Goal: Information Seeking & Learning: Learn about a topic

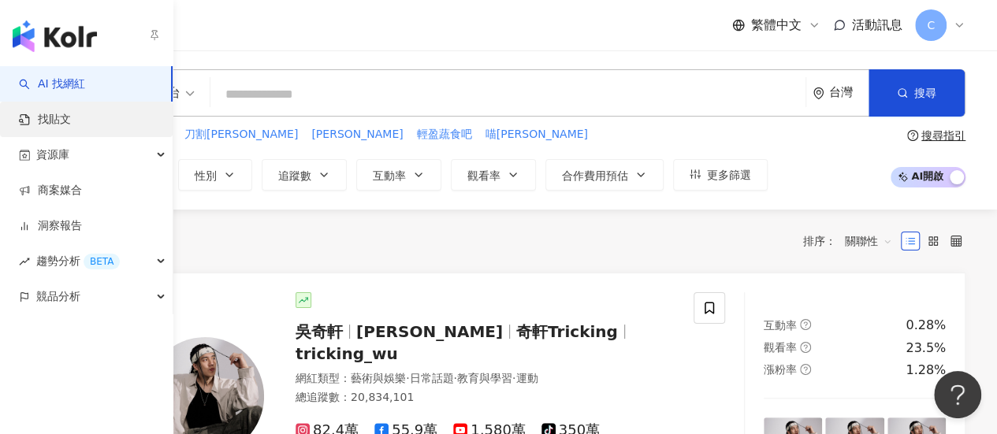
click at [45, 123] on link "找貼文" at bounding box center [45, 120] width 52 height 16
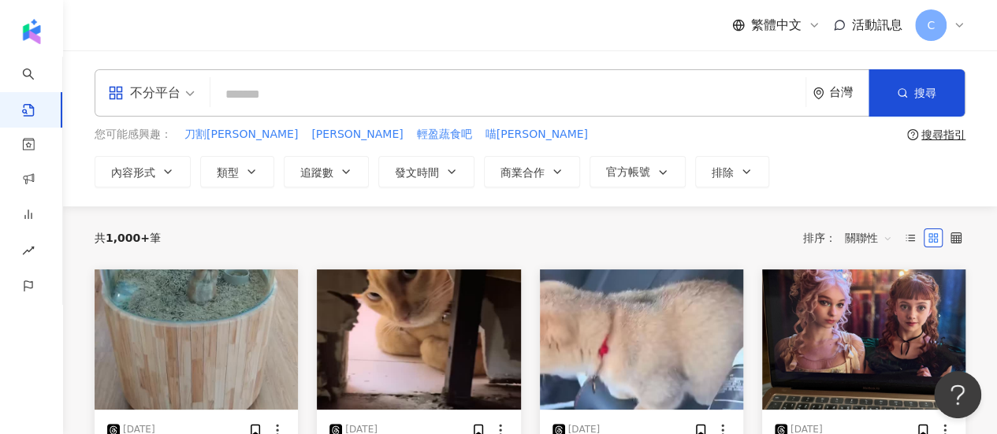
click at [299, 93] on input "search" at bounding box center [508, 94] width 582 height 34
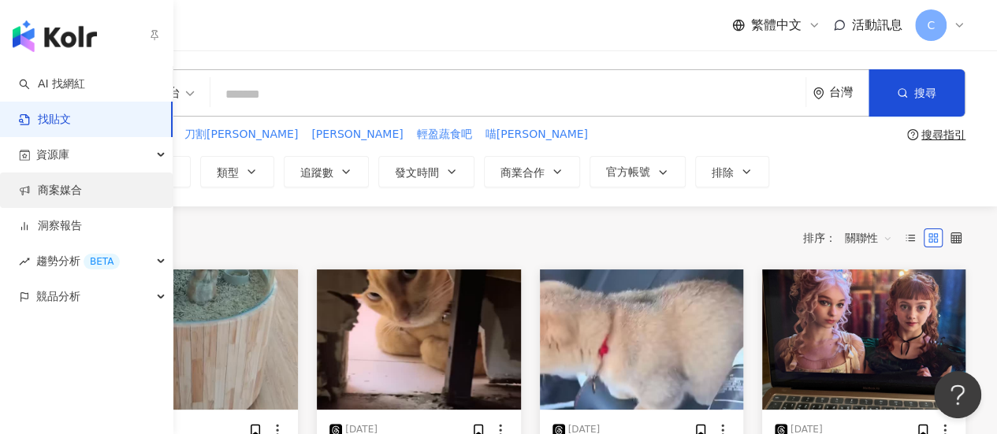
click at [58, 191] on link "商案媒合" at bounding box center [50, 191] width 63 height 16
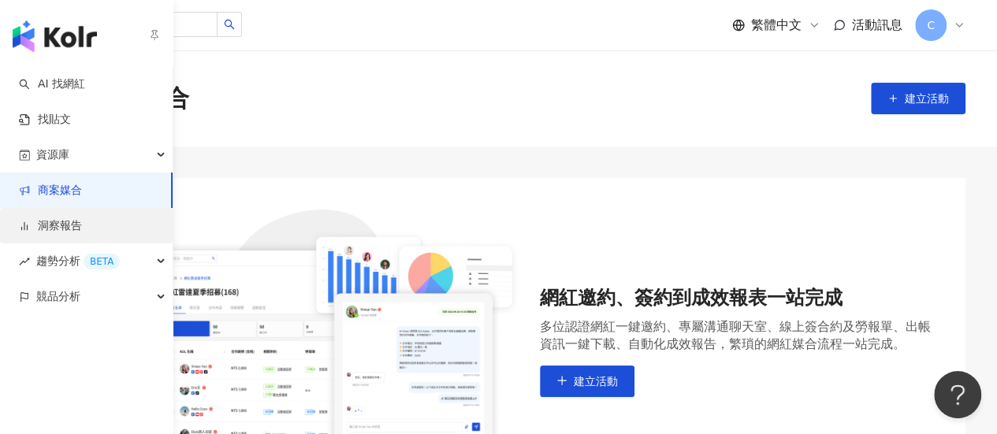
click at [82, 234] on link "洞察報告" at bounding box center [50, 226] width 63 height 16
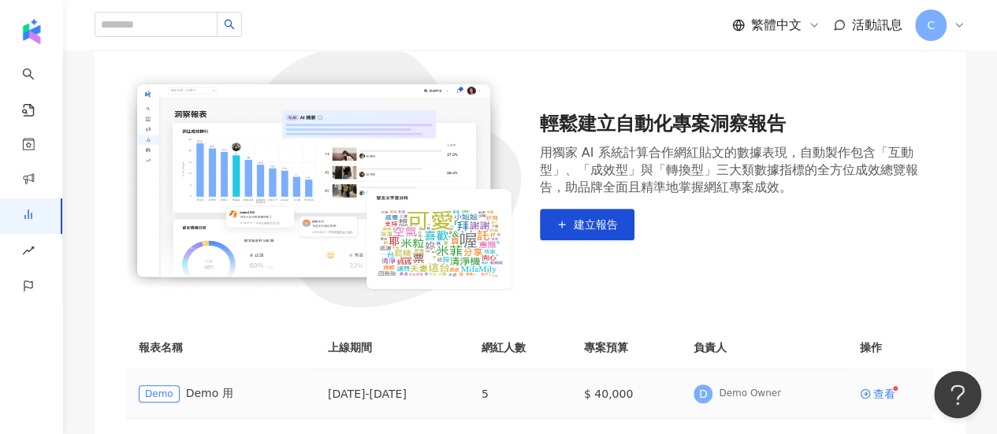
scroll to position [119, 0]
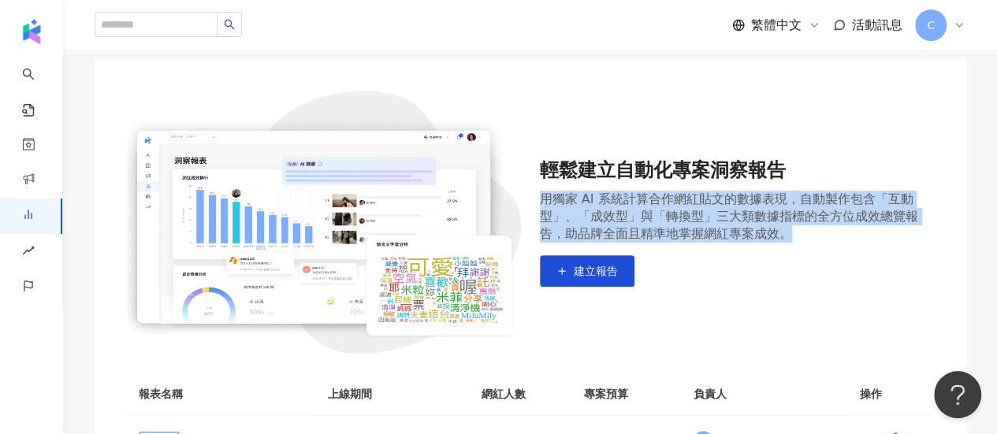
drag, startPoint x: 541, startPoint y: 203, endPoint x: 799, endPoint y: 242, distance: 260.5
click at [799, 242] on div "輕鬆建立自動化專案洞察報告 用獨家 AI 系統計算合作網紅貼文的數據表現，自動製作包含「互動型」、「成效型」與「轉換型」三大類數據指標的全方位成效總覽報告，助…" at bounding box center [737, 222] width 395 height 129
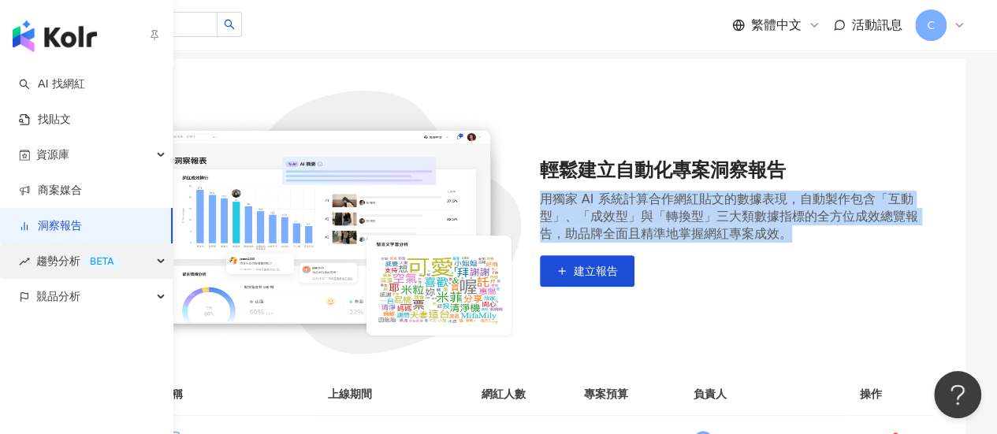
click at [85, 269] on span "趨勢分析 BETA" at bounding box center [78, 260] width 84 height 35
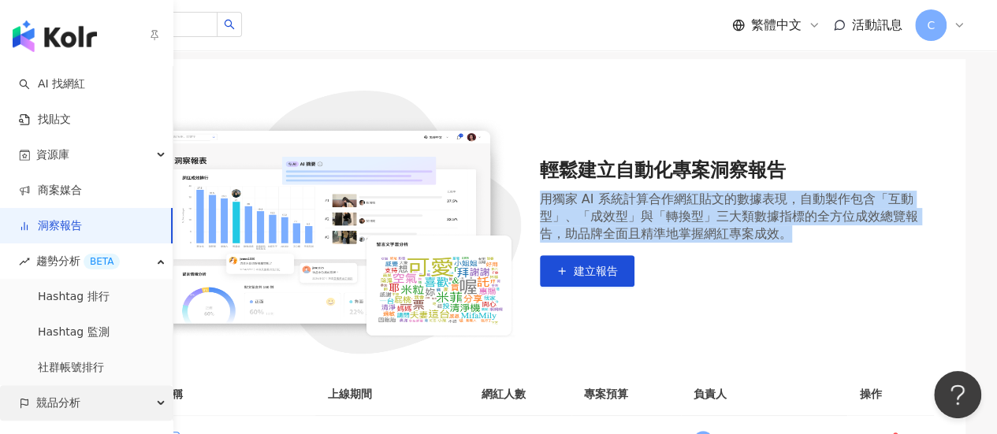
click at [101, 402] on div "競品分析" at bounding box center [86, 402] width 173 height 35
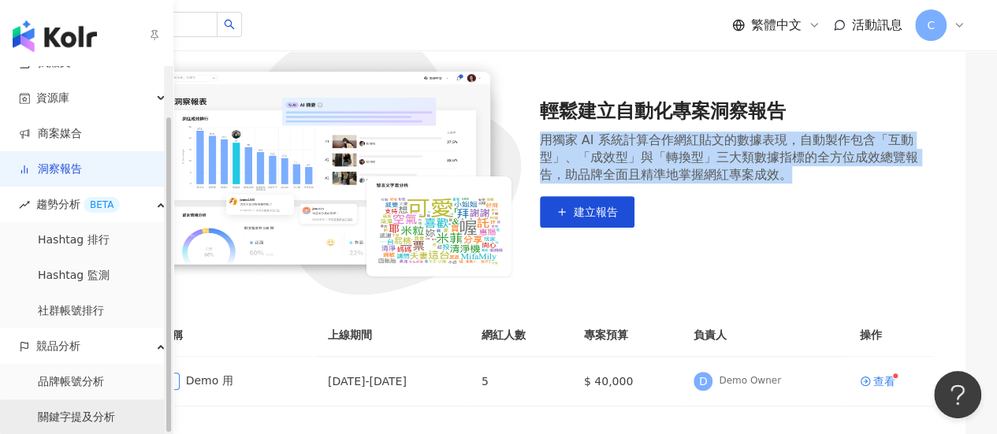
scroll to position [198, 0]
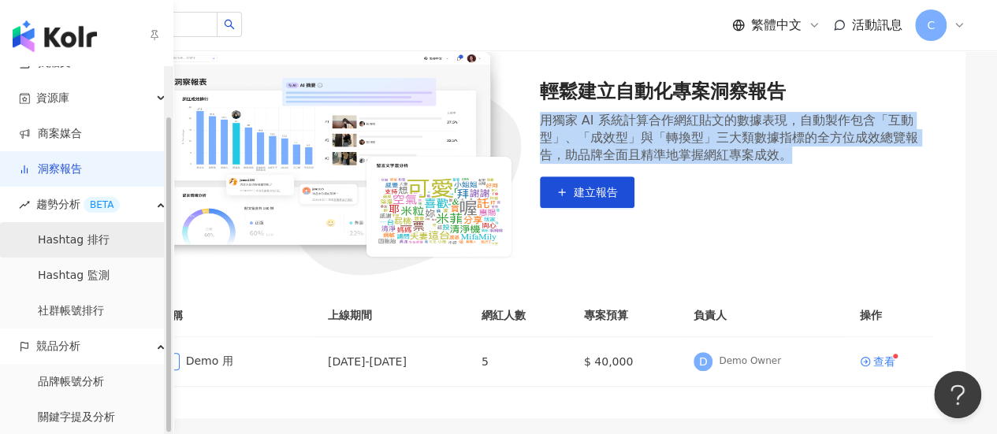
click at [102, 248] on link "Hashtag 排行" at bounding box center [74, 240] width 72 height 16
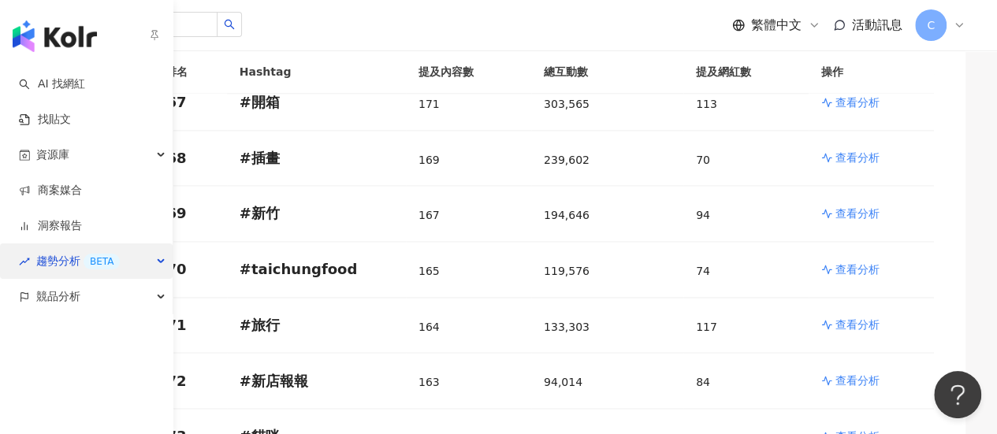
scroll to position [4018, 0]
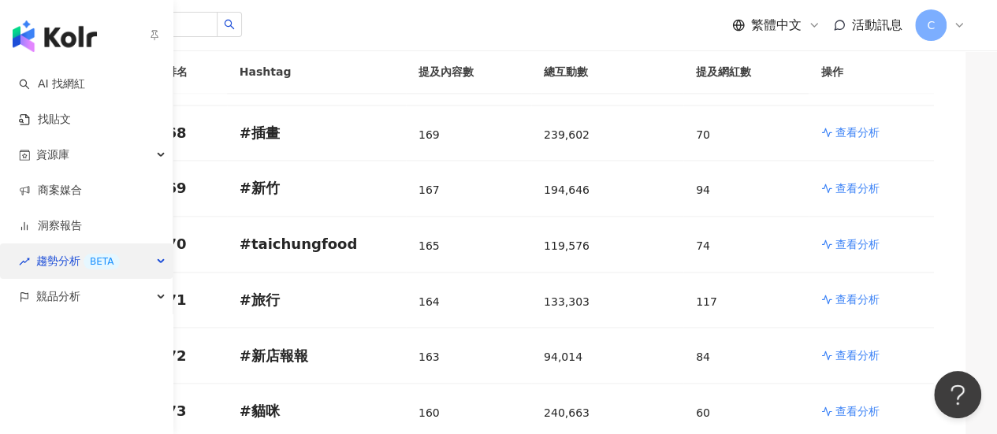
click at [125, 264] on div "趨勢分析 BETA" at bounding box center [86, 260] width 173 height 35
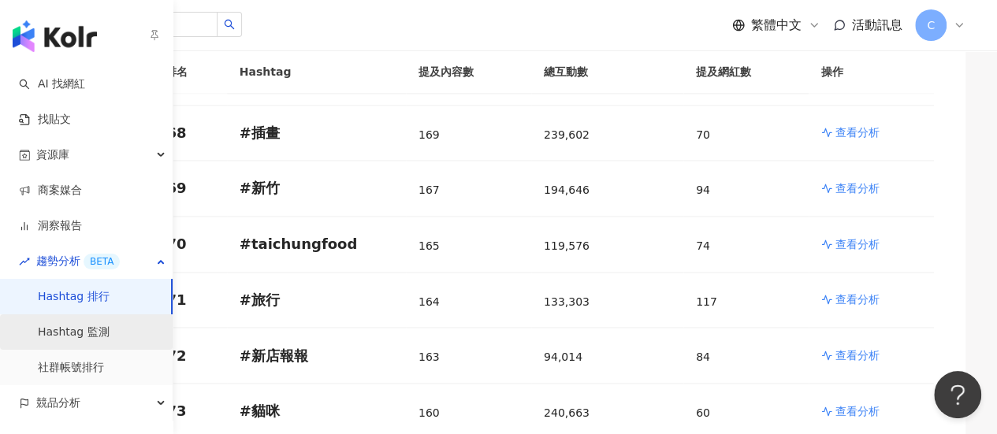
click at [109, 336] on link "Hashtag 監測" at bounding box center [74, 333] width 72 height 16
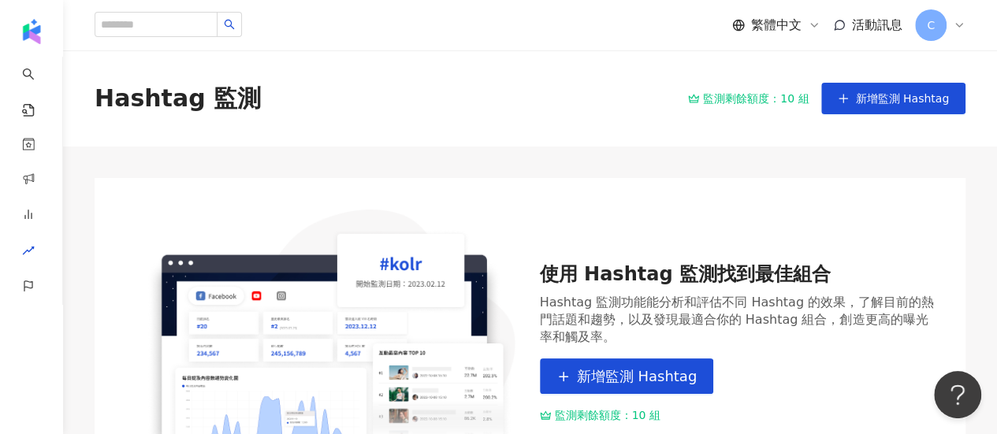
scroll to position [79, 0]
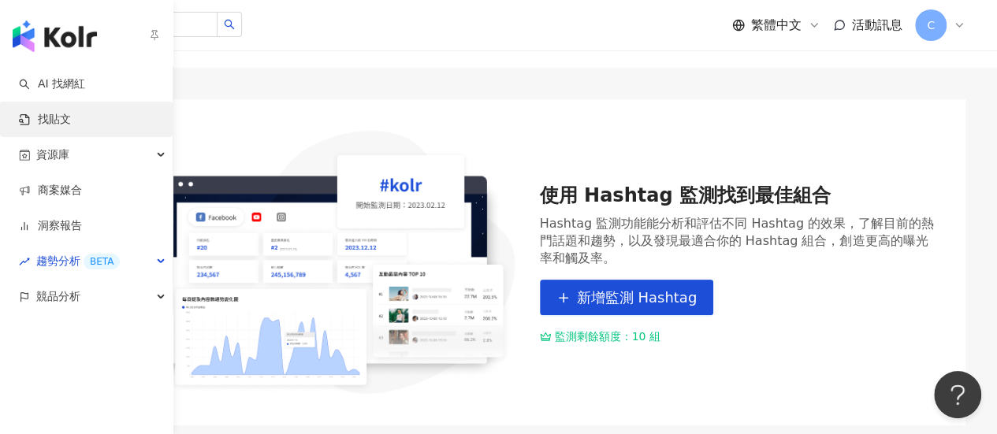
click at [71, 112] on link "找貼文" at bounding box center [45, 120] width 52 height 16
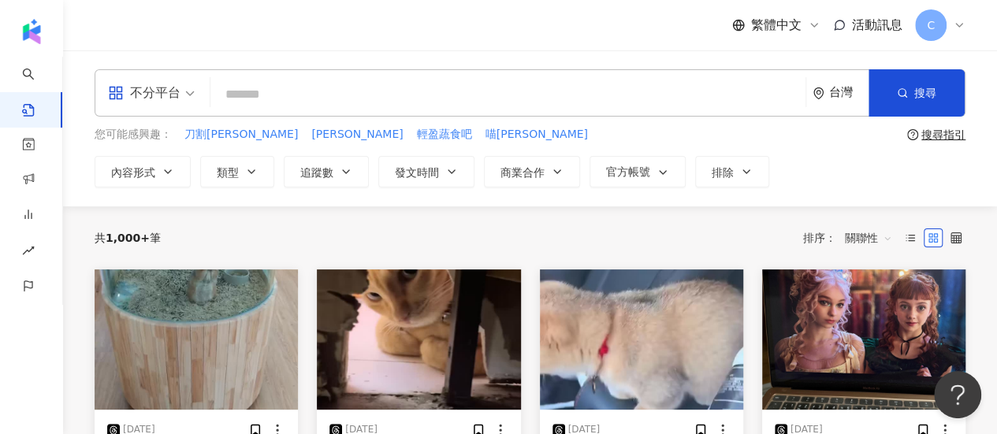
click at [321, 101] on input "search" at bounding box center [508, 94] width 582 height 34
type input "**"
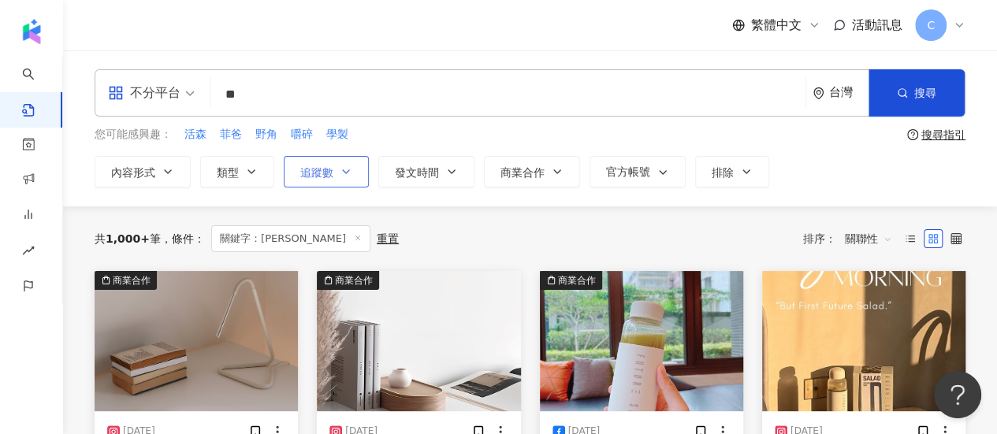
click at [347, 166] on icon "button" at bounding box center [346, 171] width 13 height 13
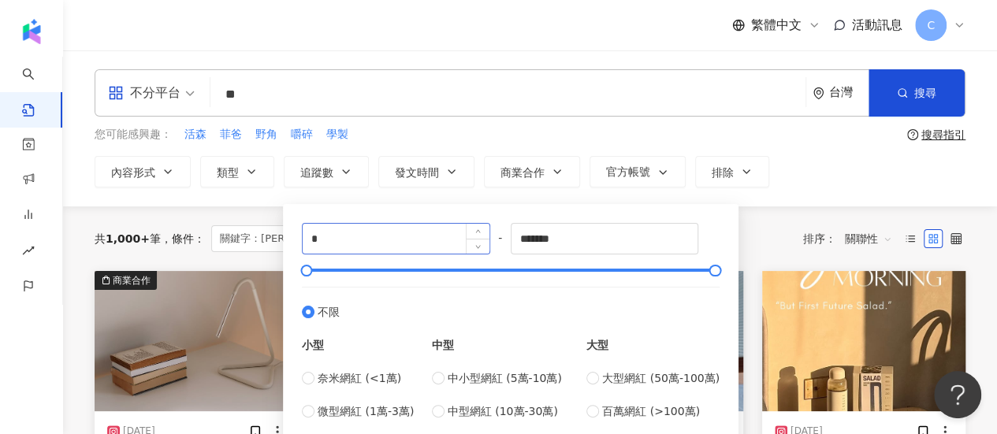
scroll to position [79, 0]
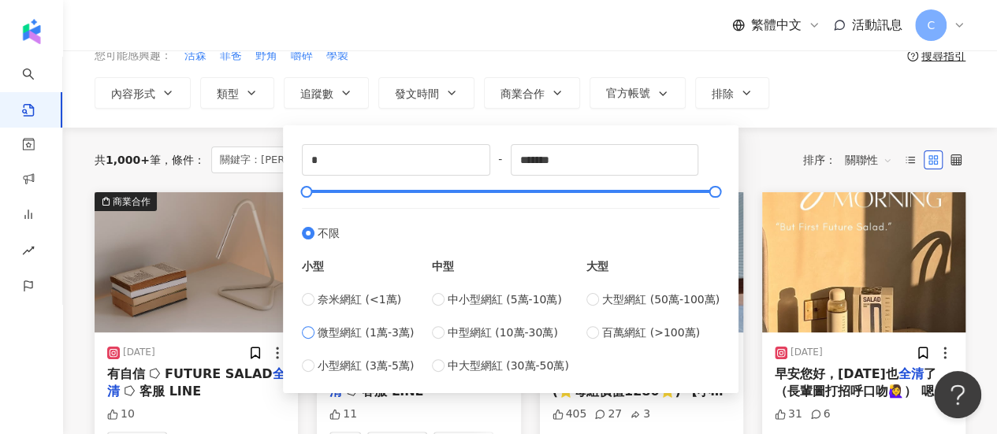
click at [362, 339] on span "微型網紅 (1萬-3萬)" at bounding box center [365, 332] width 96 height 17
type input "*****"
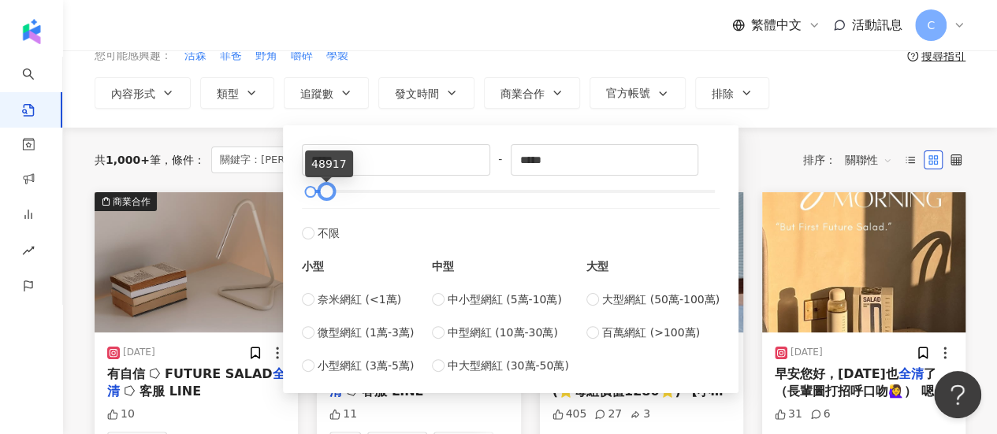
click at [326, 193] on div at bounding box center [510, 191] width 409 height 9
type input "******"
click at [358, 193] on div at bounding box center [510, 191] width 409 height 9
click at [818, 111] on div "不分平台 ** 台灣 搜尋 您可能感興趣： 活森 菲爸 野角 嚼碎 學製 搜尋指引 內容形式 類型 追蹤數 發文時間 商業合作 官方帳號 排除 ***** -…" at bounding box center [530, 50] width 934 height 156
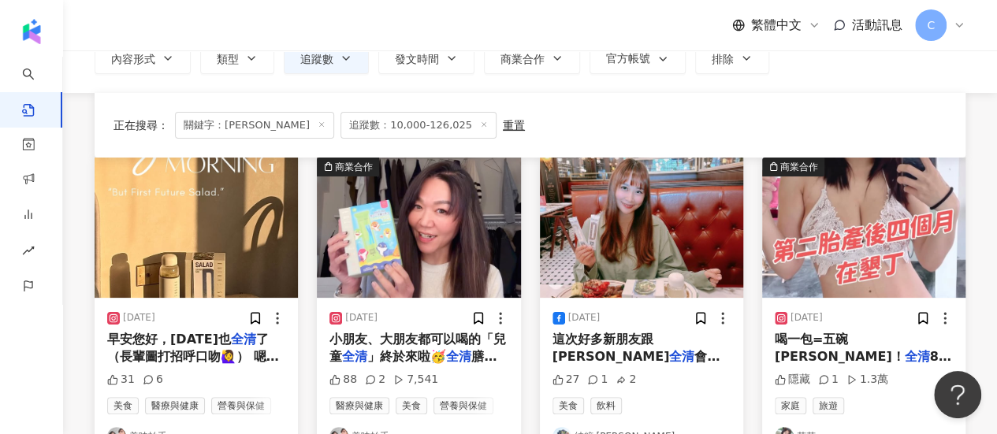
scroll to position [236, 0]
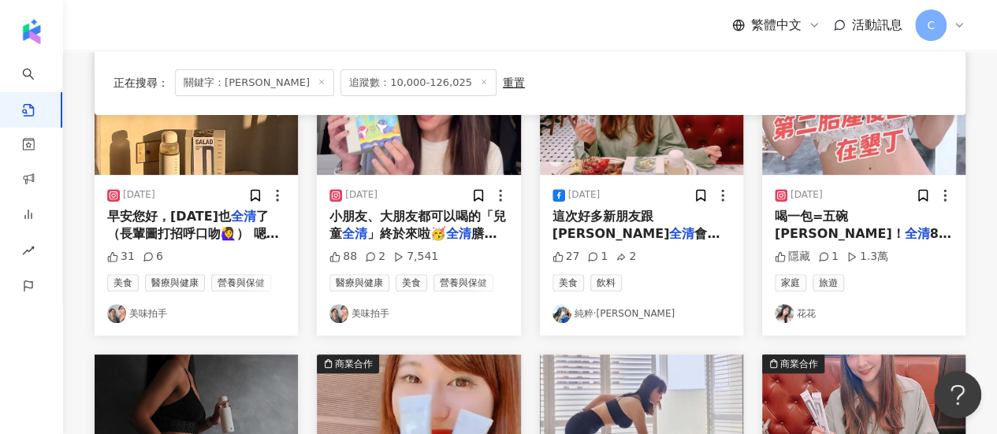
click at [383, 310] on link "美味拍手" at bounding box center [418, 313] width 178 height 19
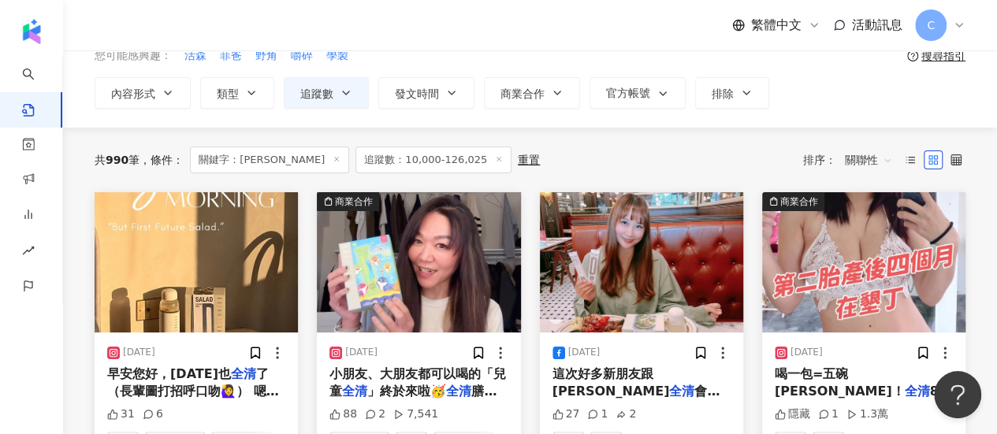
scroll to position [0, 0]
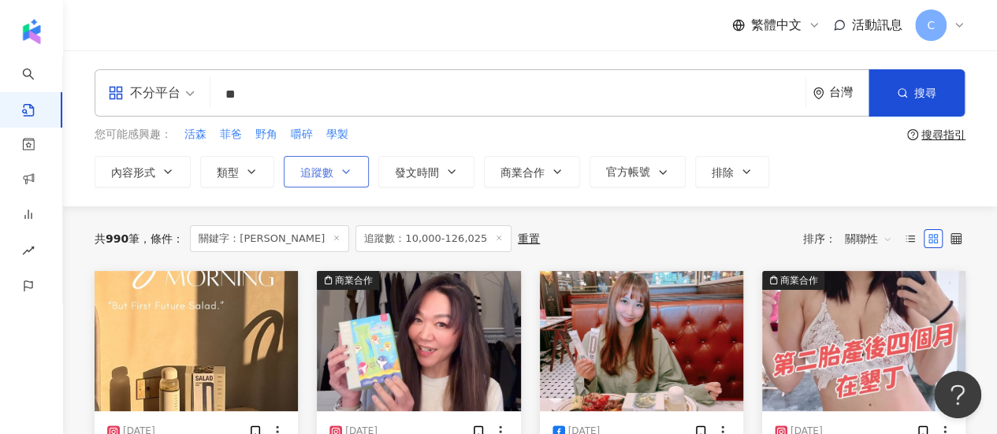
click at [325, 158] on button "追蹤數" at bounding box center [326, 172] width 85 height 32
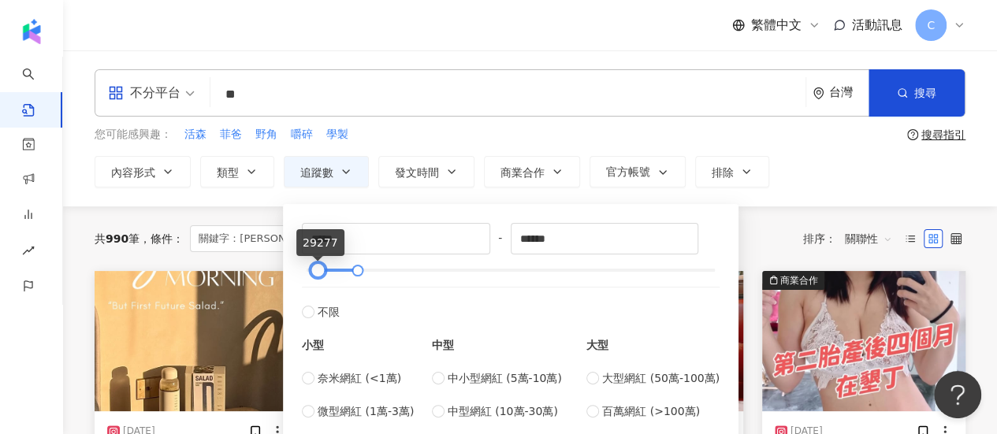
drag, startPoint x: 310, startPoint y: 270, endPoint x: 318, endPoint y: 269, distance: 7.9
click at [318, 269] on div at bounding box center [318, 270] width 9 height 9
type input "*****"
click at [314, 266] on div at bounding box center [315, 270] width 9 height 9
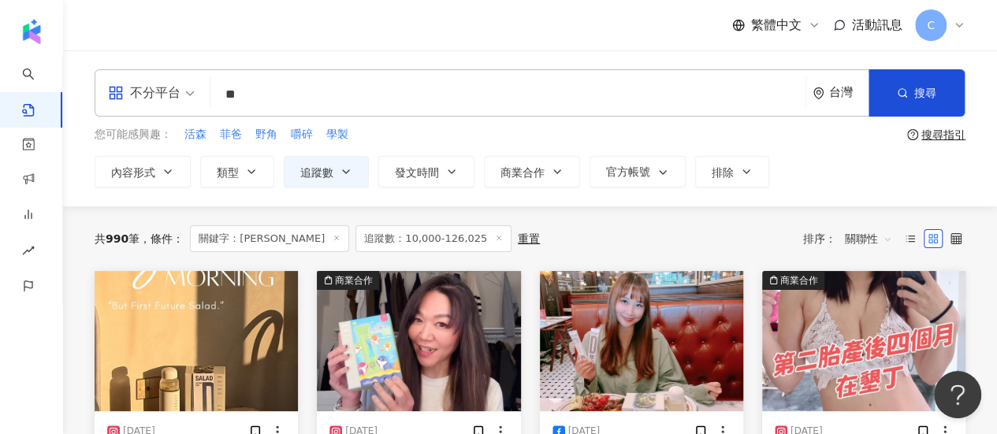
click at [808, 139] on div "您可能感興趣： 活森 菲爸 野角 嚼碎 學製" at bounding box center [498, 134] width 806 height 17
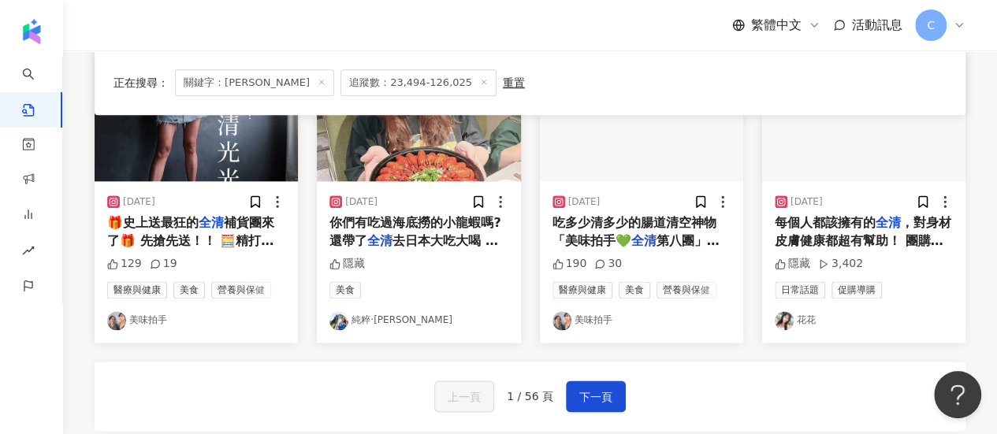
scroll to position [999, 0]
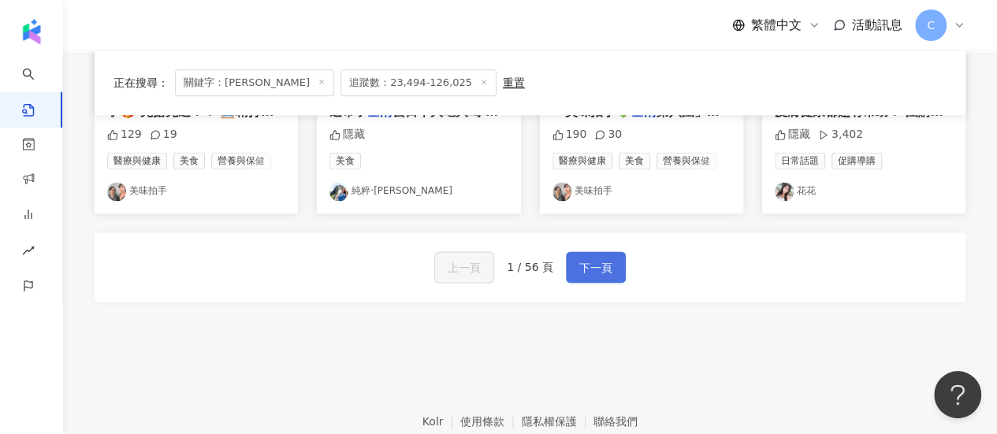
click at [602, 258] on span "下一頁" at bounding box center [595, 267] width 33 height 19
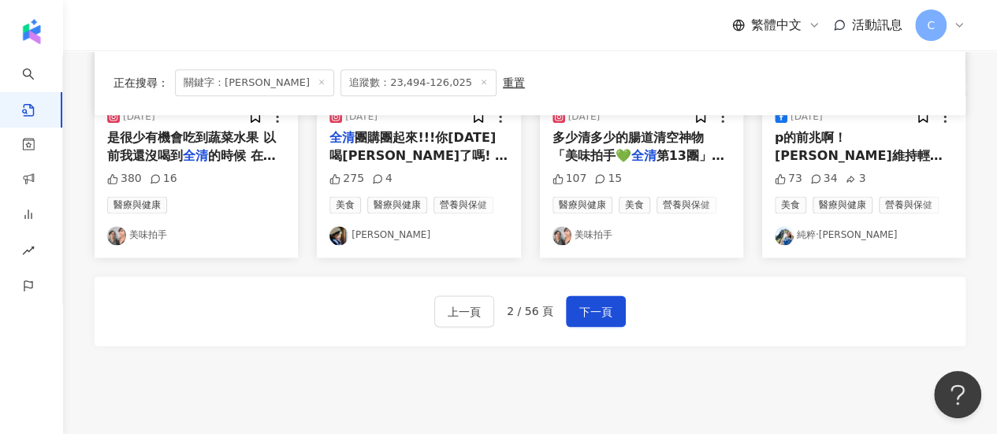
scroll to position [920, 0]
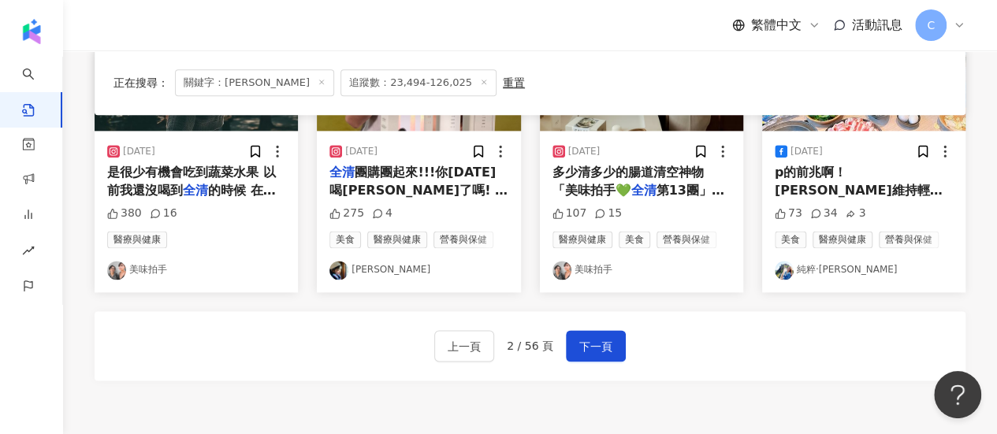
click at [347, 272] on div at bounding box center [338, 270] width 19 height 19
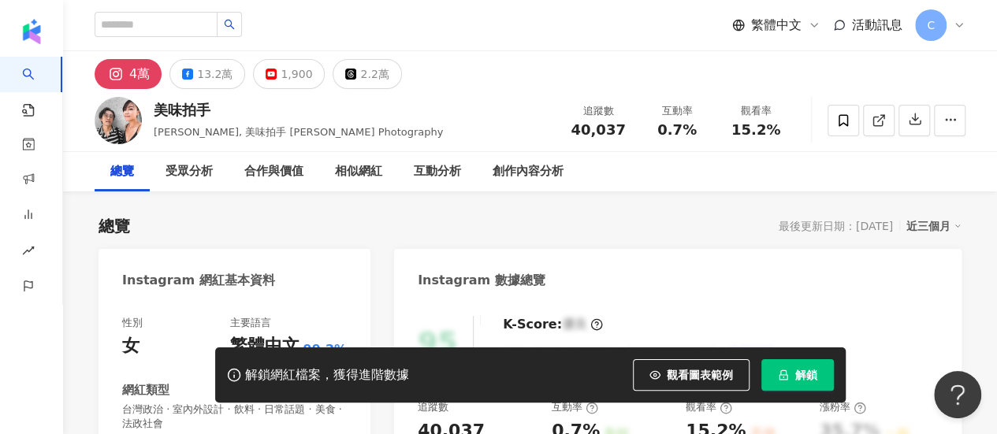
click at [805, 387] on button "解鎖" at bounding box center [797, 375] width 72 height 32
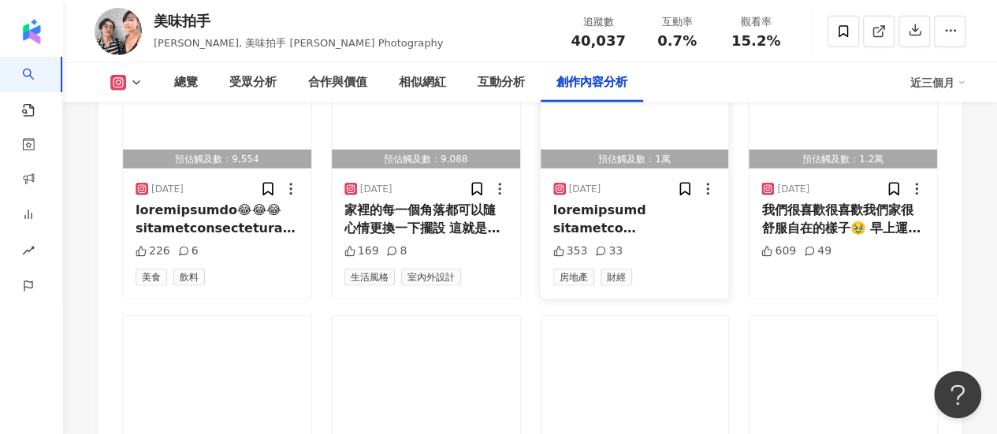
scroll to position [5042, 0]
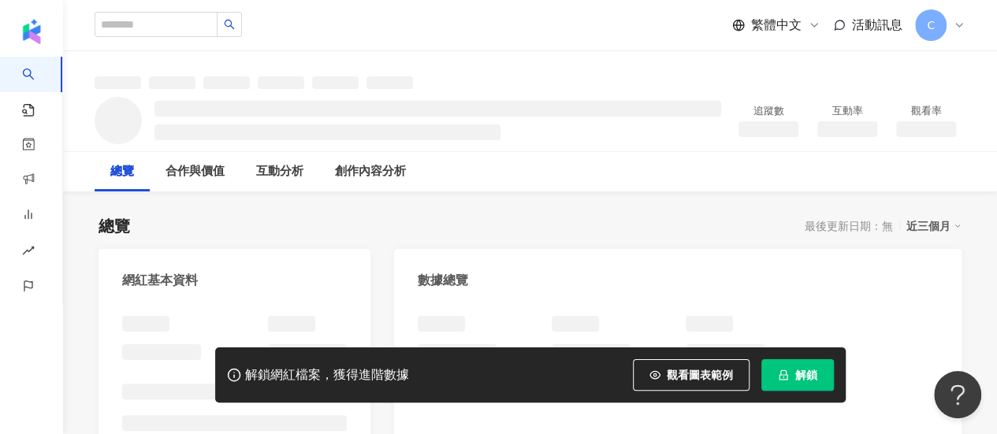
click at [810, 374] on span "解鎖" at bounding box center [806, 375] width 22 height 13
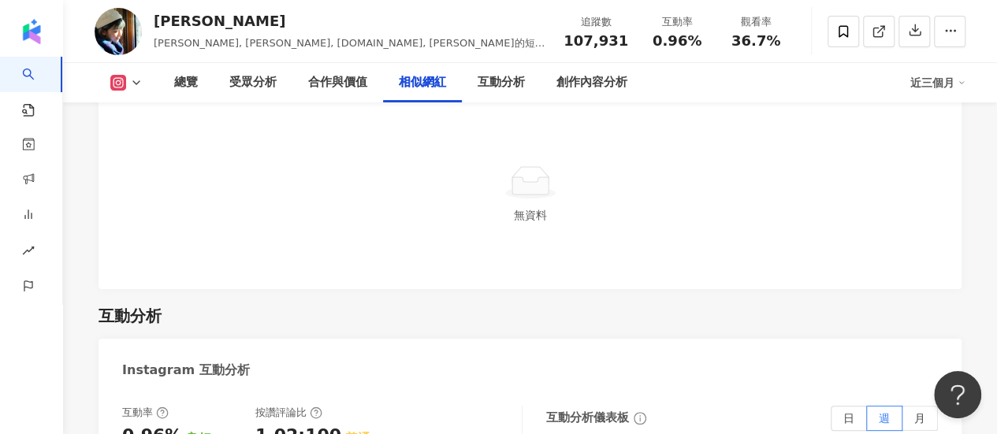
scroll to position [2678, 0]
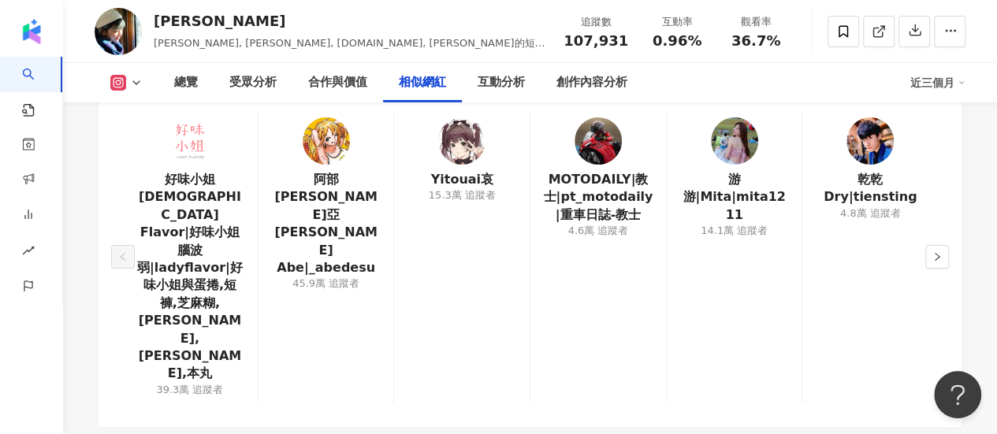
click at [330, 277] on div "45.9萬 追蹤者" at bounding box center [325, 284] width 67 height 14
click at [192, 128] on img at bounding box center [189, 140] width 47 height 47
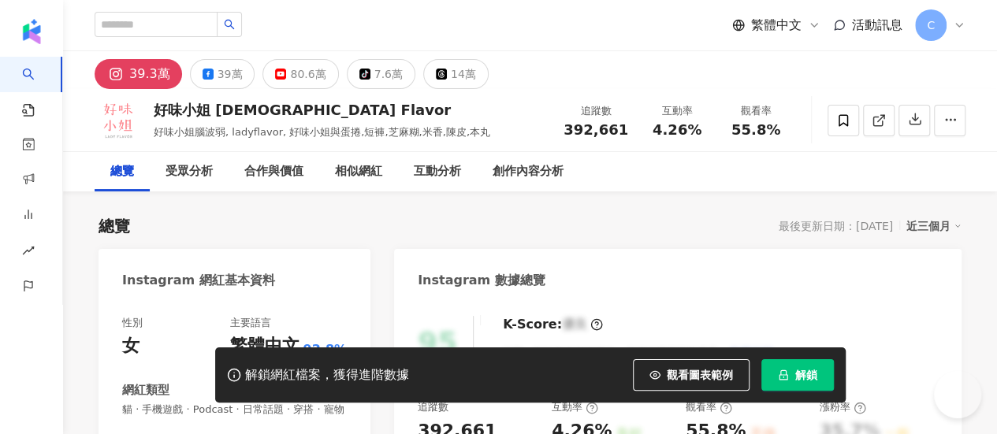
click at [795, 380] on span "解鎖" at bounding box center [806, 375] width 22 height 13
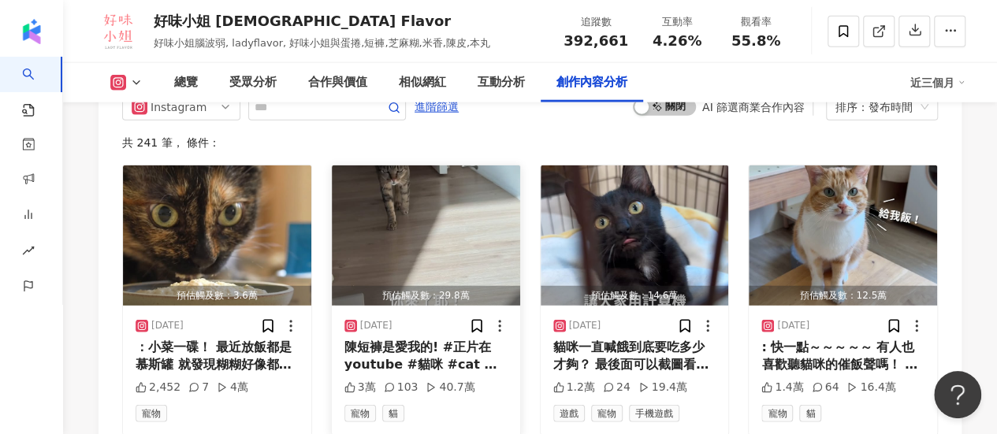
scroll to position [4920, 0]
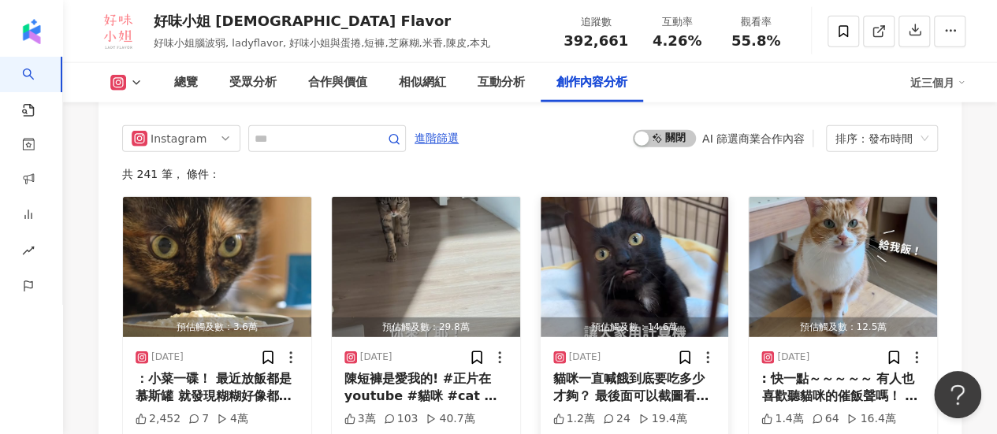
click at [643, 203] on img "button" at bounding box center [634, 267] width 188 height 140
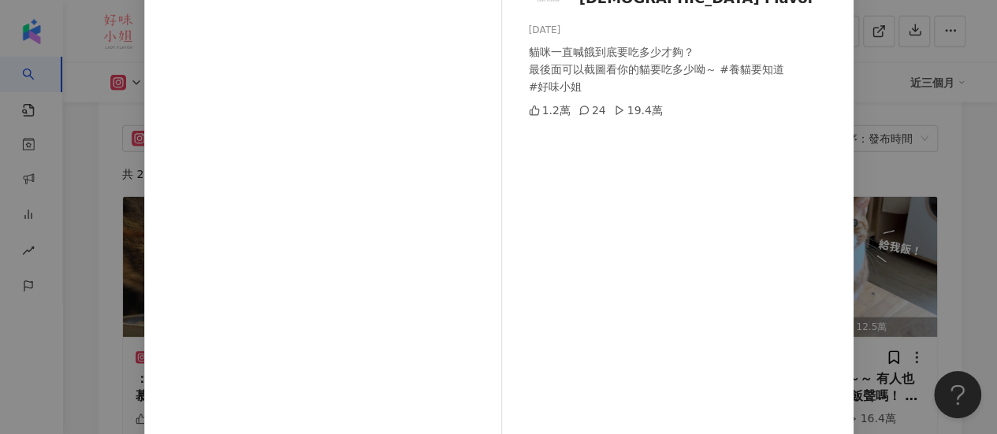
scroll to position [36, 0]
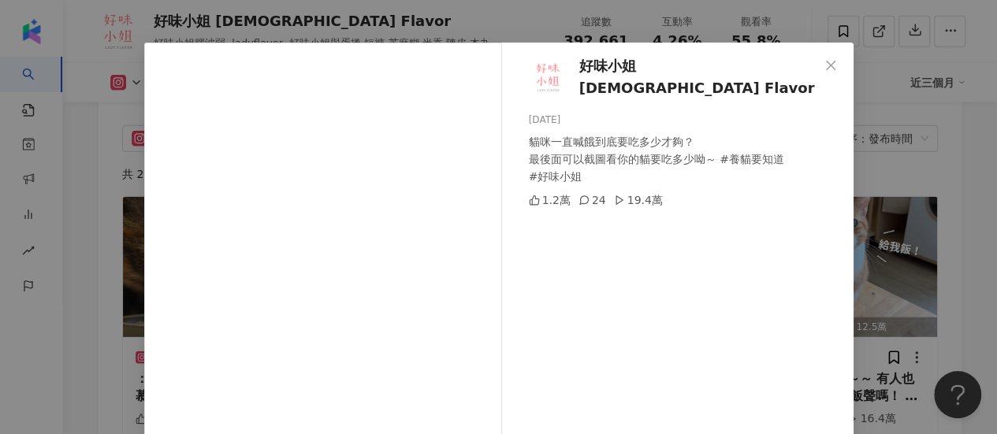
click at [974, 133] on div "好味小姐 Lady Flavor 2025/9/3 貓咪一直喊餓到底要吃多少才夠？ 最後面可以截圖看你的貓要吃多少呦～ #養貓要知道 #好味小姐 1.2萬 2…" at bounding box center [498, 217] width 997 height 434
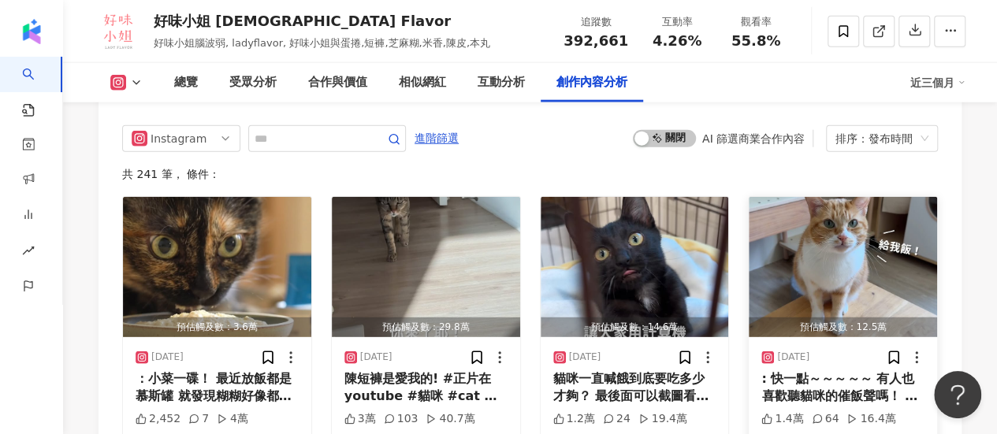
click at [846, 197] on img "button" at bounding box center [842, 267] width 188 height 140
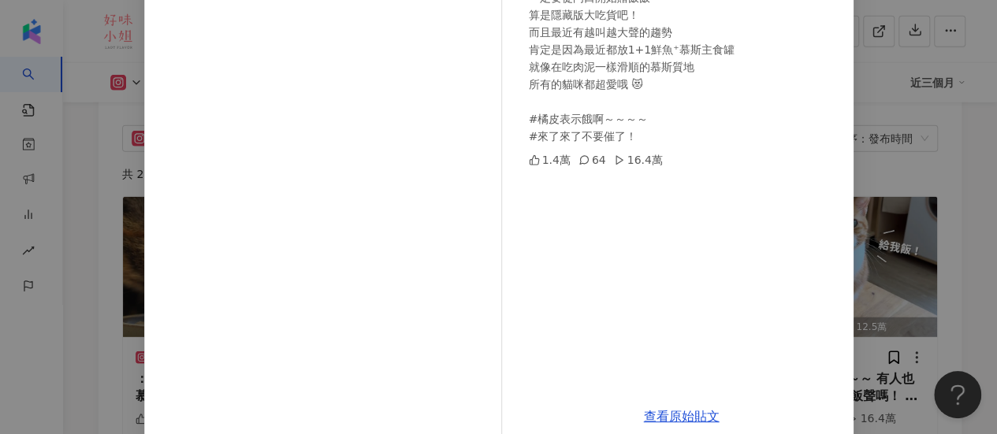
scroll to position [273, 0]
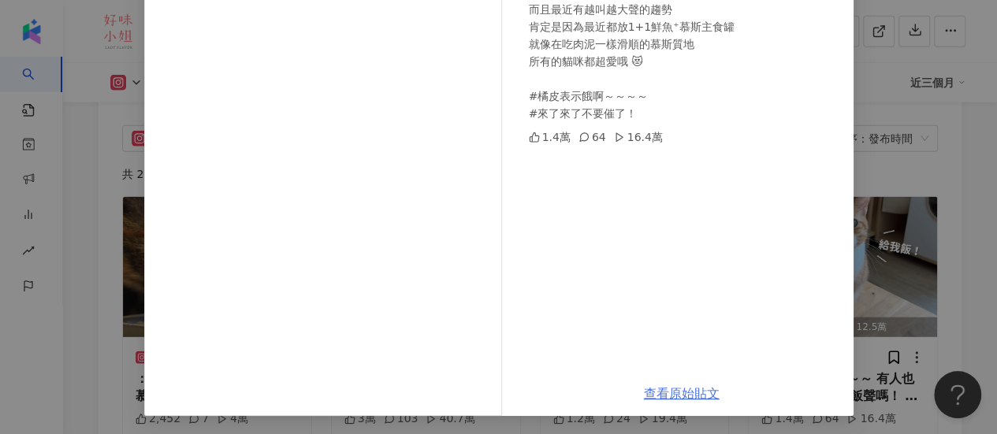
click at [685, 393] on link "查看原始貼文" at bounding box center [682, 393] width 76 height 15
drag, startPoint x: 926, startPoint y: 83, endPoint x: 734, endPoint y: 0, distance: 208.5
click at [926, 83] on div "好味小姐 Lady Flavor 2025/9/2 : 快一點～～～～～ 有人也喜歡聽貓咪的催飯聲嗎！ 橘皮就是事世都無所謂 但是吃飯是絕對不能遲到的貓咪～ …" at bounding box center [498, 217] width 997 height 434
